Goal: Navigation & Orientation: Find specific page/section

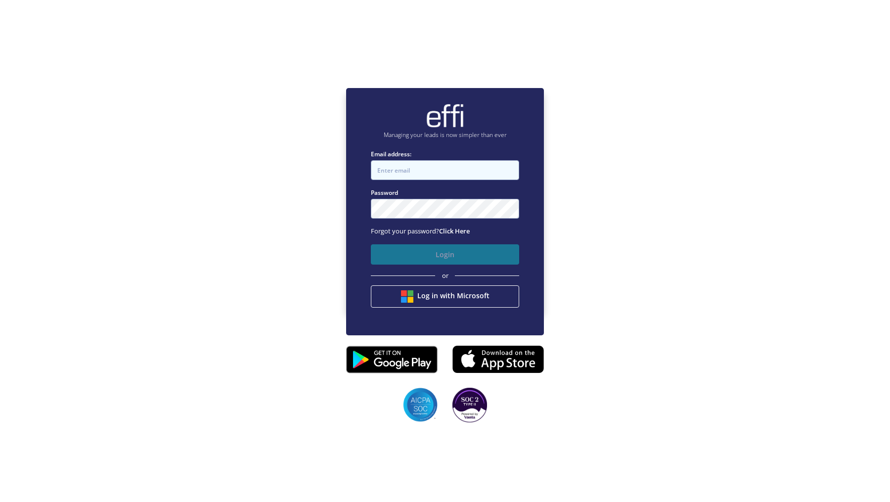
type input "[EMAIL_ADDRESS][DOMAIN_NAME]"
click at [408, 260] on button "Login" at bounding box center [445, 254] width 148 height 20
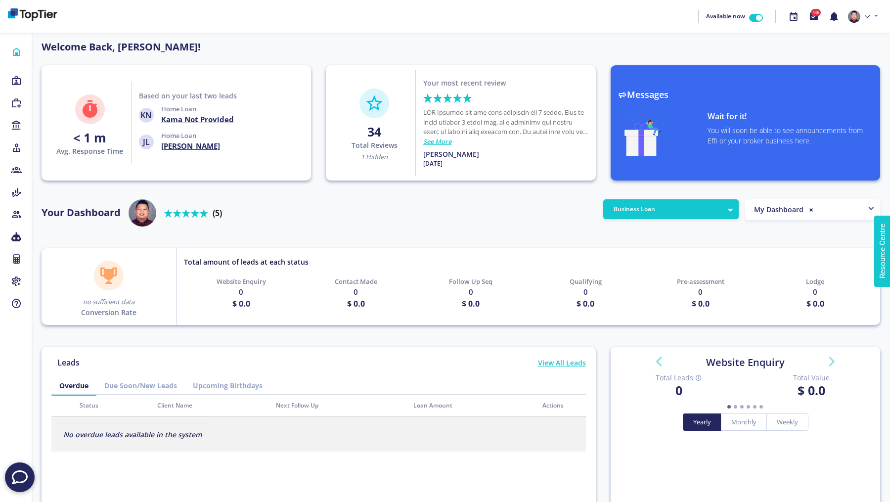
scroll to position [89, 158]
click at [862, 13] on link at bounding box center [863, 16] width 38 height 21
click at [841, 37] on link "Profile" at bounding box center [842, 39] width 78 height 14
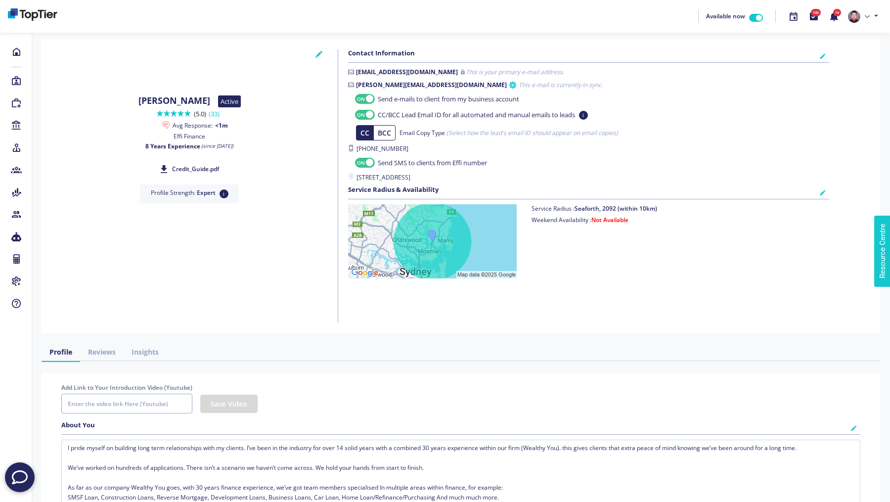
checkbox input "true"
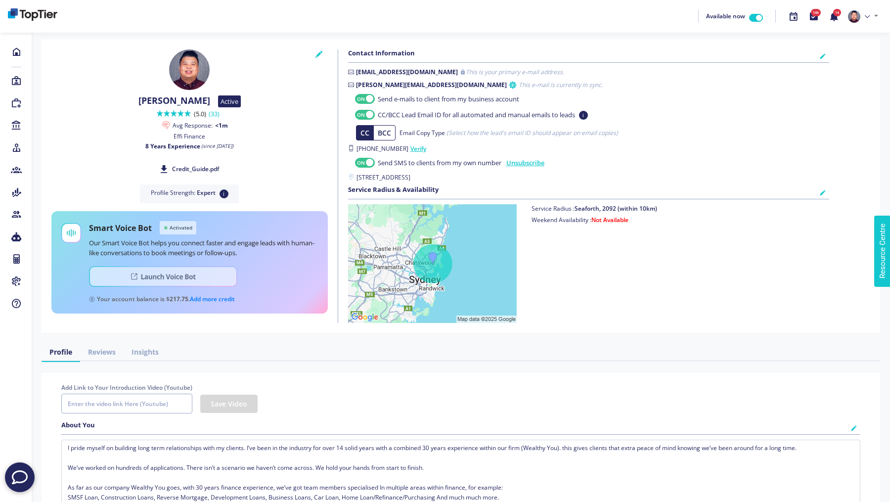
click at [191, 277] on img at bounding box center [163, 276] width 148 height 21
click at [166, 270] on img at bounding box center [163, 276] width 148 height 21
